Goal: Check status

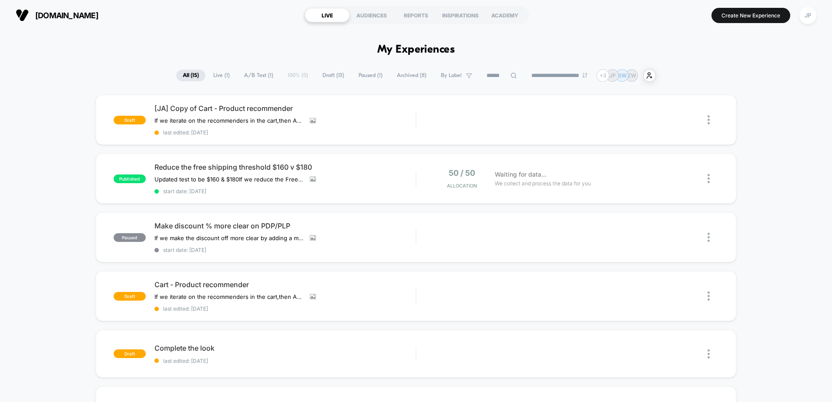
click at [213, 165] on span "Reduce the free shipping threshold $160 v $180" at bounding box center [284, 167] width 261 height 9
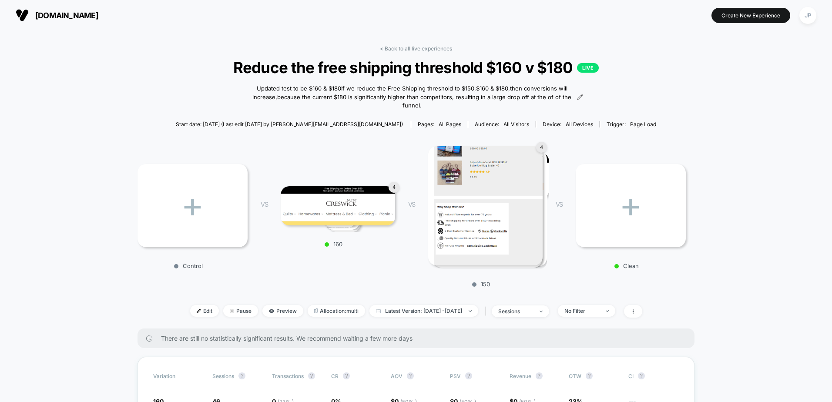
scroll to position [87, 0]
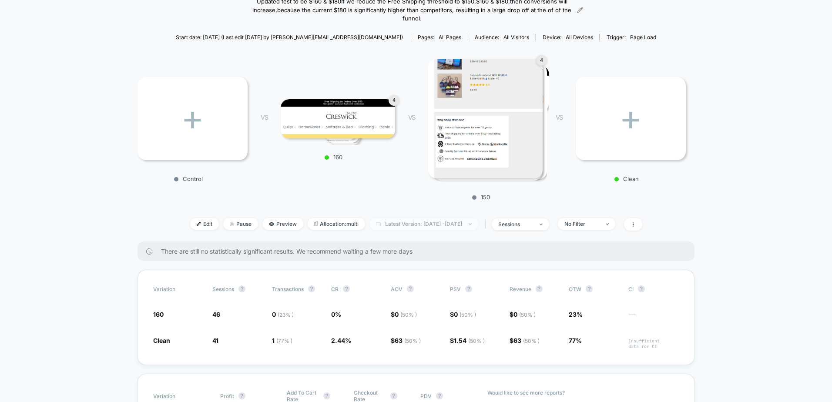
click at [408, 223] on span "Latest Version: [DATE] - [DATE]" at bounding box center [423, 224] width 109 height 12
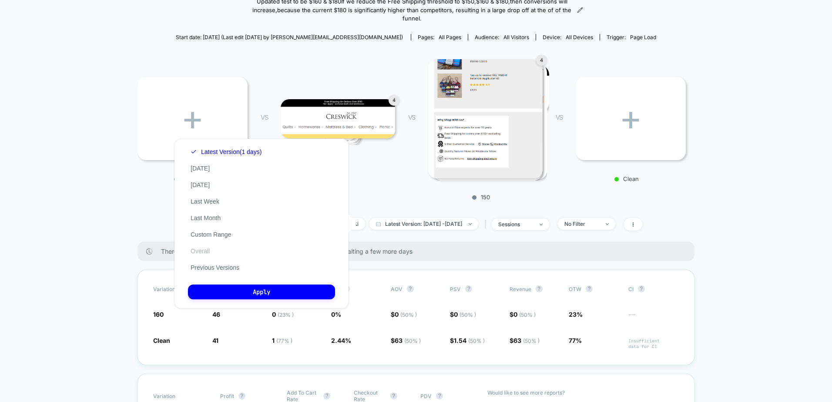
click at [204, 249] on button "Overall" at bounding box center [200, 251] width 24 height 8
click at [244, 292] on button "Apply" at bounding box center [261, 292] width 147 height 15
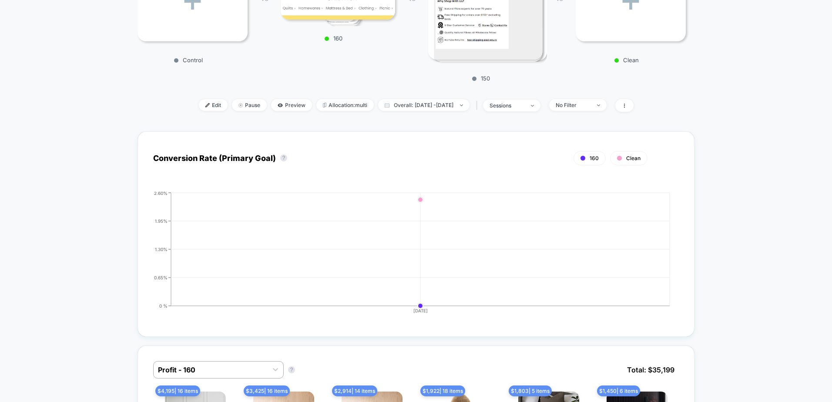
scroll to position [87, 0]
